Goal: Task Accomplishment & Management: Manage account settings

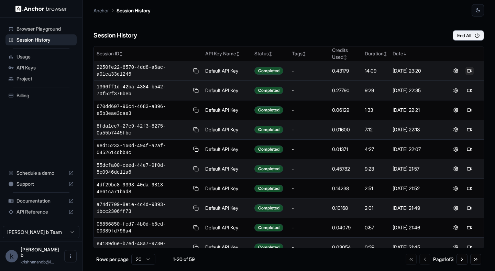
click at [470, 69] on button at bounding box center [469, 71] width 8 height 8
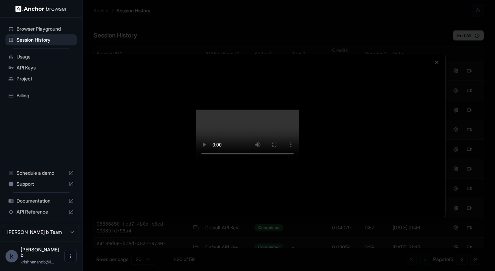
click at [432, 54] on div at bounding box center [247, 135] width 395 height 163
click at [440, 54] on div at bounding box center [247, 135] width 395 height 163
click at [29, 95] on div at bounding box center [247, 135] width 495 height 271
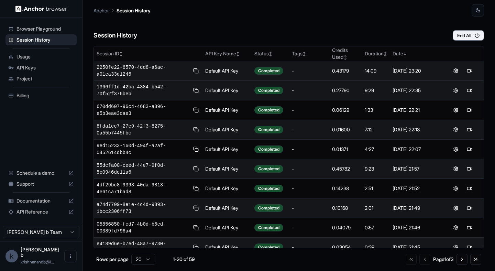
click at [19, 94] on span "Billing" at bounding box center [44, 95] width 57 height 7
